Goal: Information Seeking & Learning: Check status

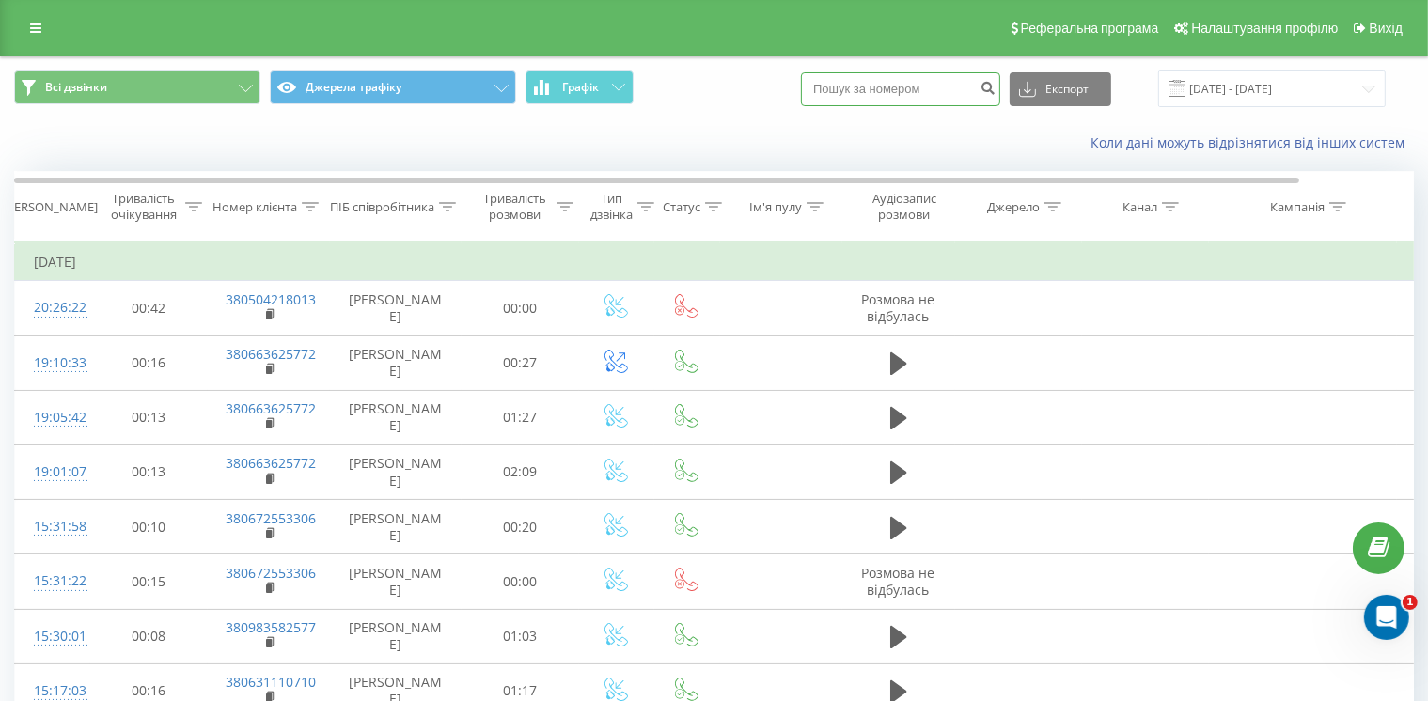
paste input "[PHONE_NUMBER]"
drag, startPoint x: 860, startPoint y: 97, endPoint x: 838, endPoint y: 99, distance: 22.6
click at [838, 99] on input "[PHONE_NUMBER]" at bounding box center [900, 89] width 199 height 34
type input "0 73 000 3110"
